Goal: Information Seeking & Learning: Learn about a topic

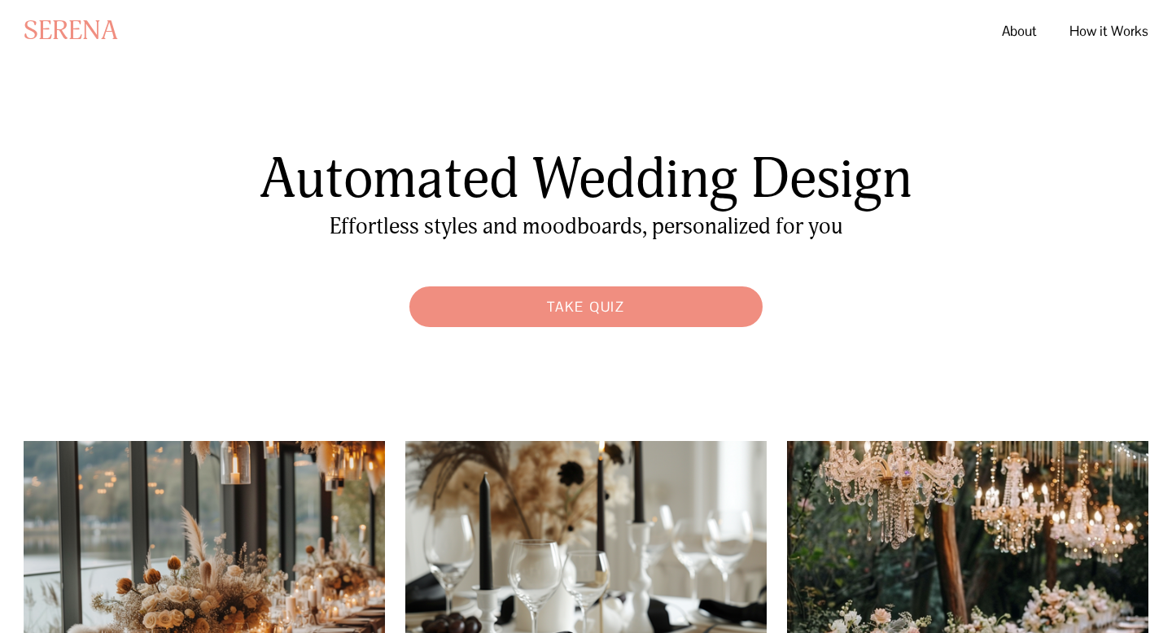
click at [1095, 28] on link "How it Works" at bounding box center [1109, 31] width 79 height 29
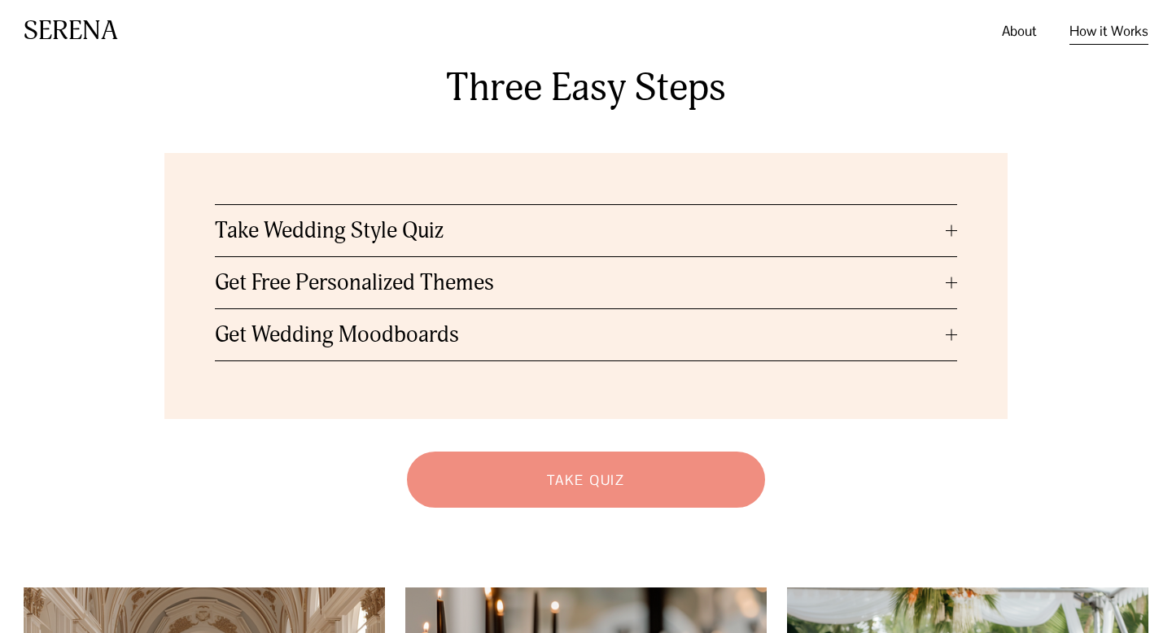
click at [541, 251] on button "Take Wedding Style Quiz" at bounding box center [586, 230] width 743 height 51
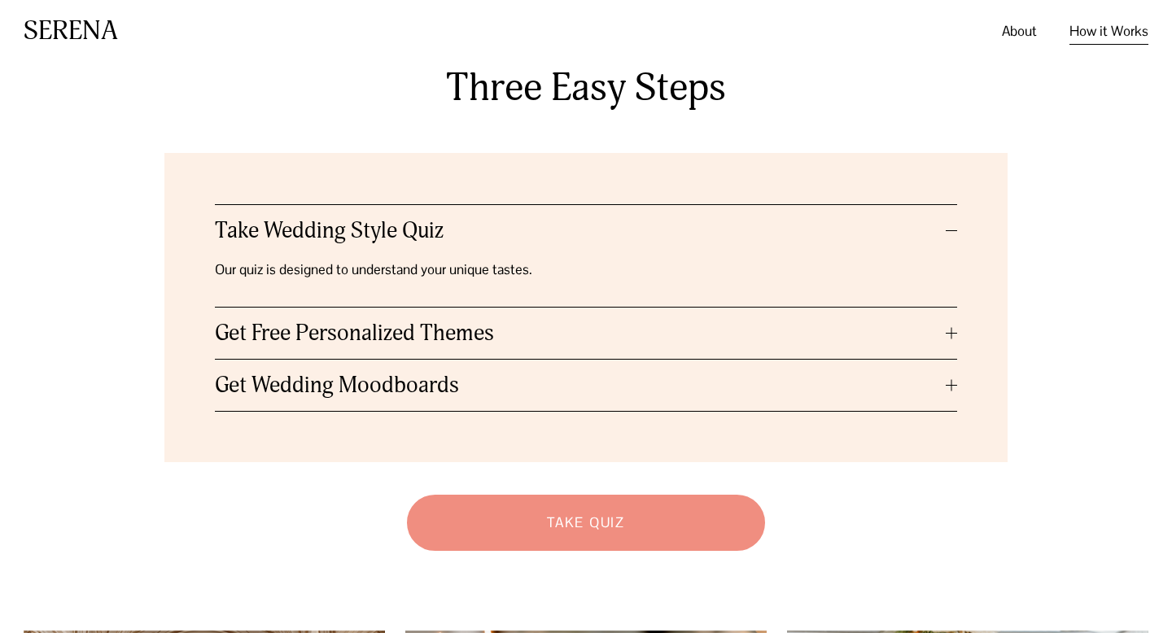
click at [515, 315] on button "Get Free Personalized Themes" at bounding box center [586, 333] width 743 height 51
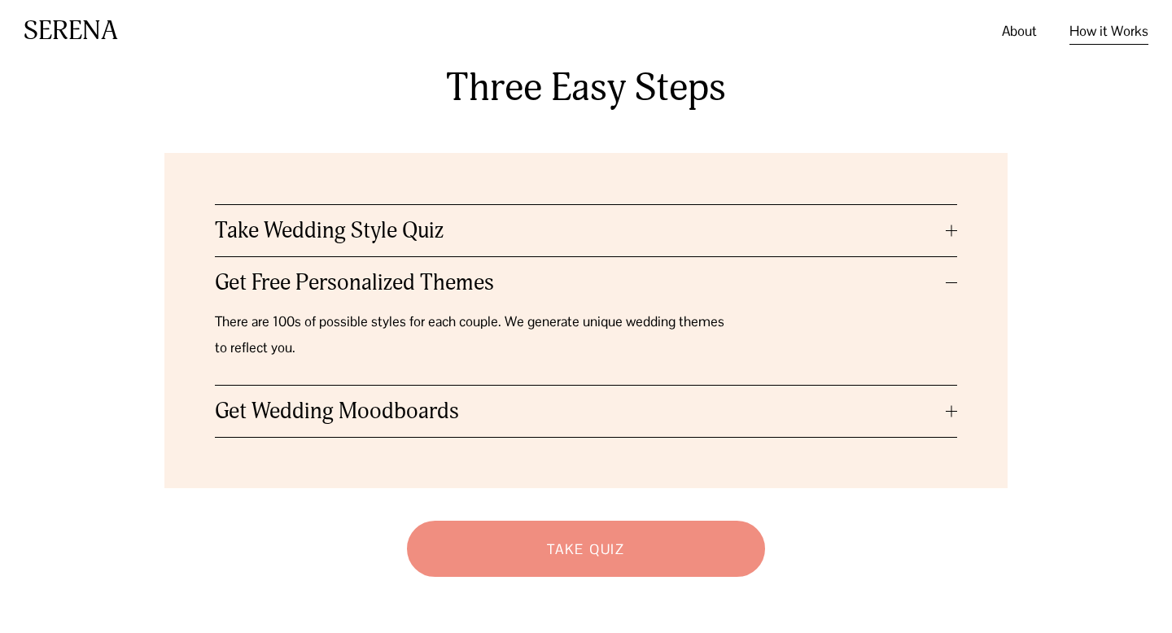
click at [487, 410] on span "Get Wedding Moodboards" at bounding box center [580, 411] width 731 height 27
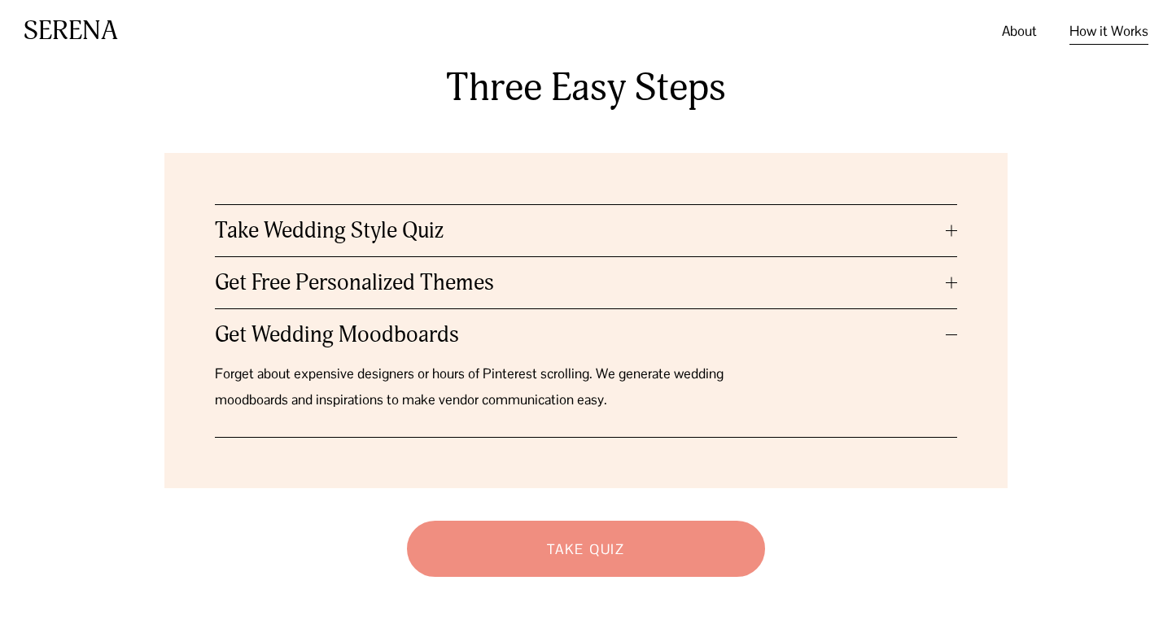
click at [486, 555] on link "Take Quiz" at bounding box center [586, 549] width 375 height 72
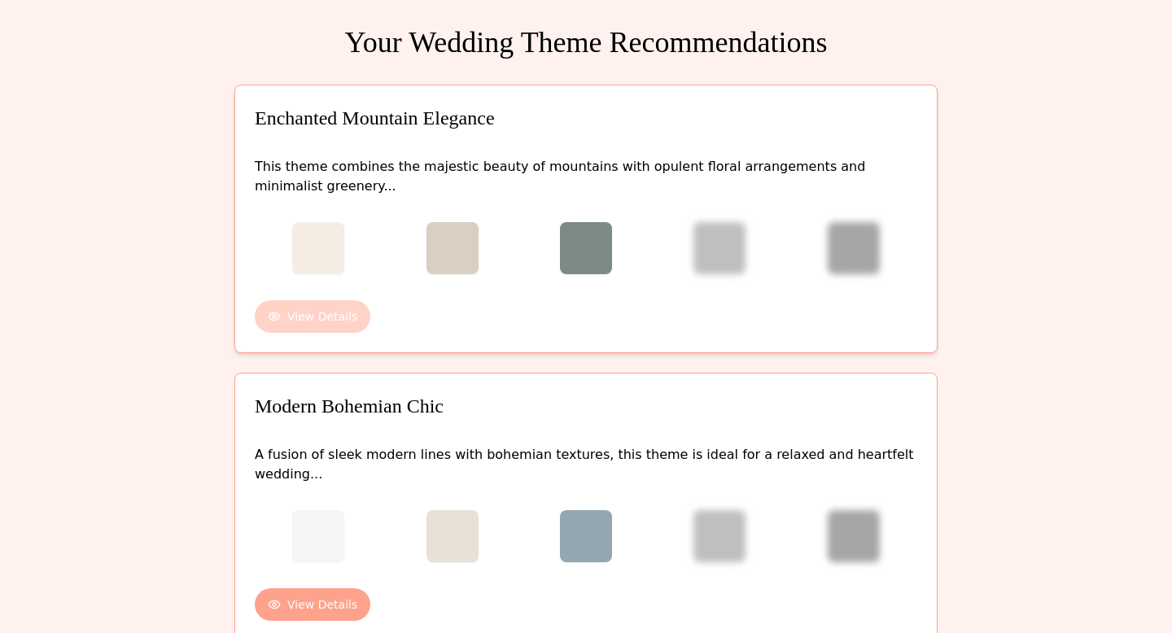
click at [311, 323] on button "View Details" at bounding box center [313, 316] width 116 height 33
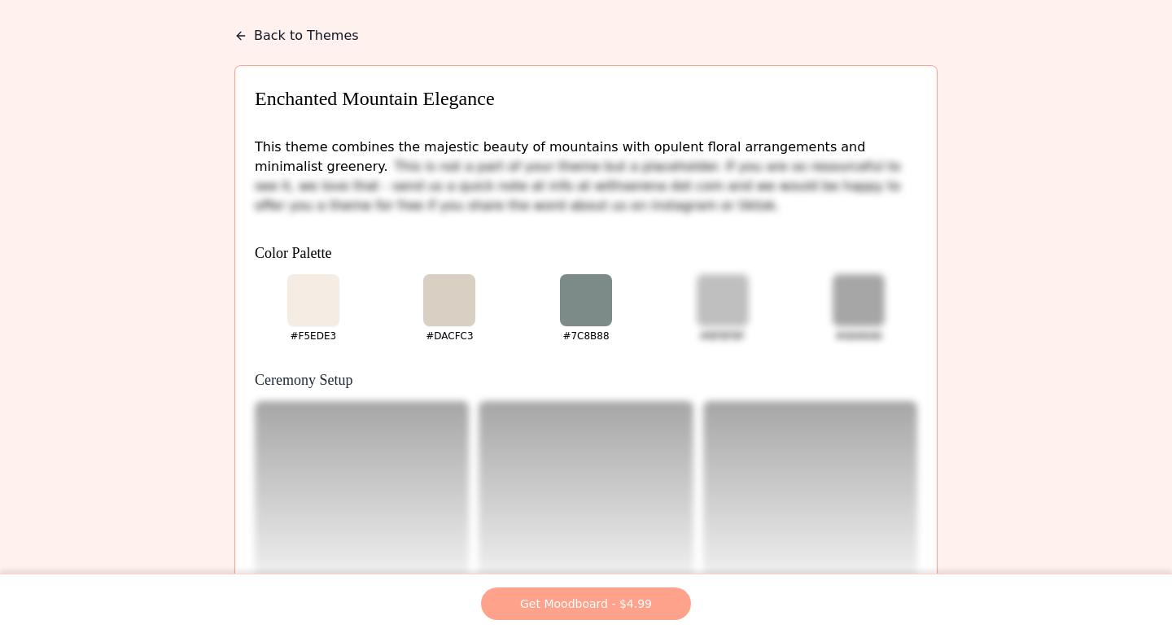
click at [289, 39] on button "Back to Themes" at bounding box center [296, 36] width 125 height 20
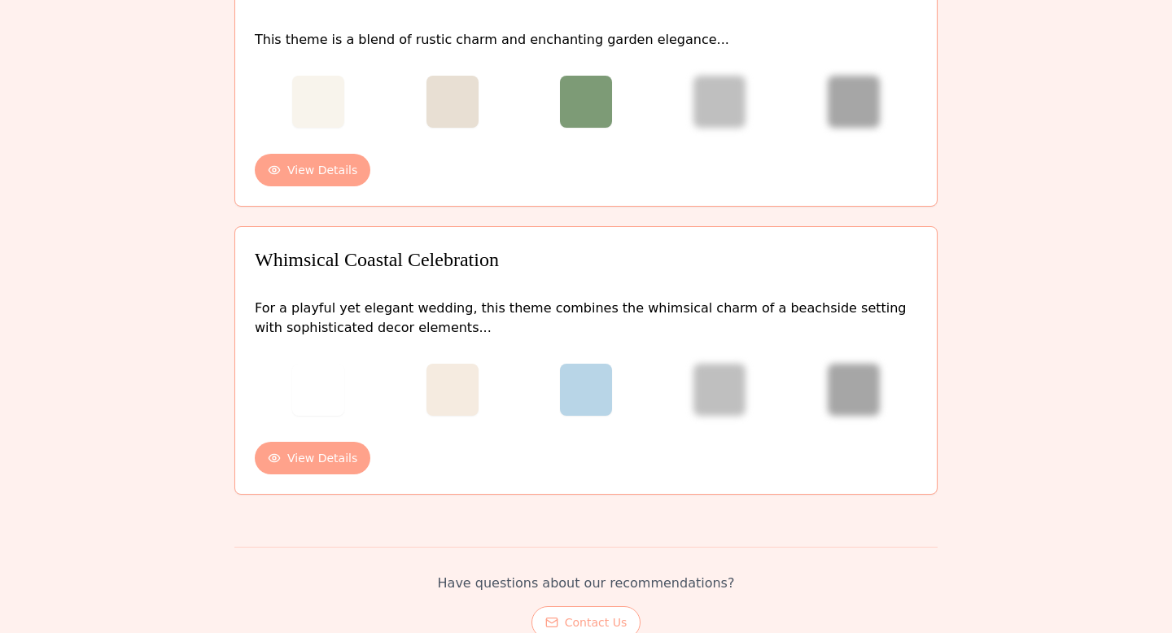
scroll to position [1279, 0]
